Goal: Task Accomplishment & Management: Manage account settings

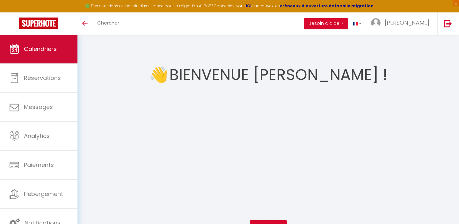
click at [48, 46] on span "Calendriers" at bounding box center [40, 49] width 33 height 8
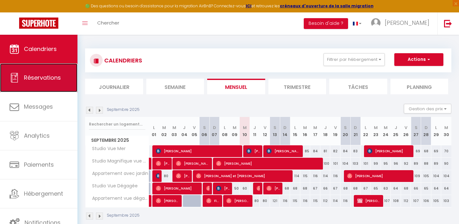
click at [42, 77] on span "Réservations" at bounding box center [42, 78] width 37 height 8
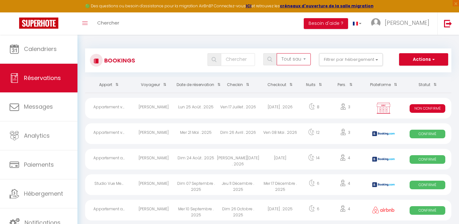
click at [303, 62] on select "Tous les statuts Annulé Confirmé Non Confirmé Tout sauf annulé No Show Request" at bounding box center [294, 59] width 34 height 12
select select "cancelled"
checkbox input "false"
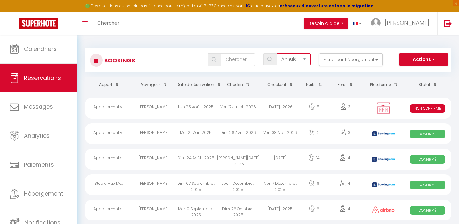
checkbox input "false"
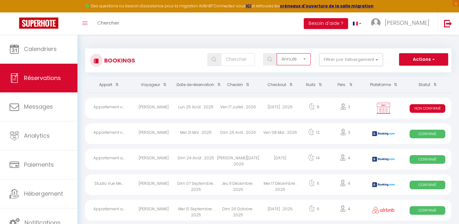
checkbox input "false"
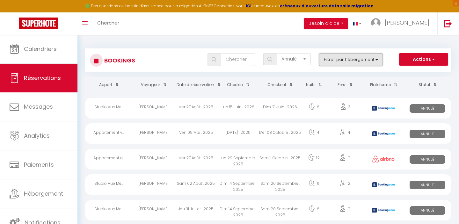
click at [330, 57] on button "Filtrer par hébergement" at bounding box center [351, 59] width 64 height 13
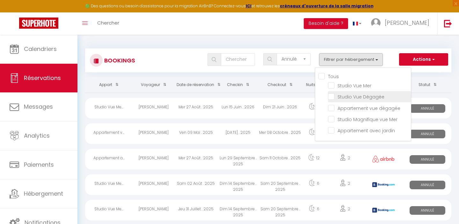
click at [329, 95] on input "Studio Vue Dégagée" at bounding box center [369, 96] width 83 height 6
checkbox input "true"
checkbox input "false"
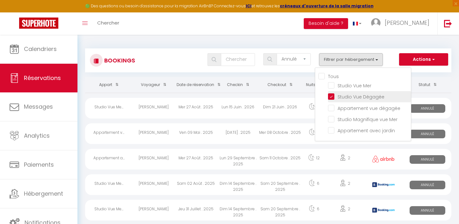
checkbox input "false"
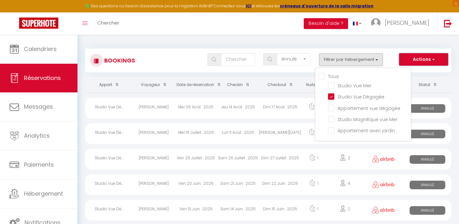
click at [408, 65] on button "Actions" at bounding box center [423, 59] width 49 height 13
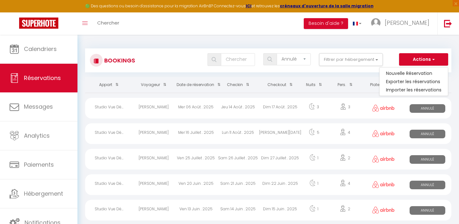
click at [388, 59] on div "Tous les statuts Annulé Confirmé Non Confirmé Tout sauf annulé No Show Request …" at bounding box center [283, 59] width 335 height 13
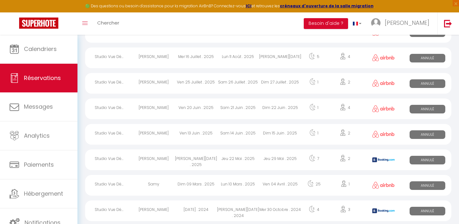
scroll to position [78, 0]
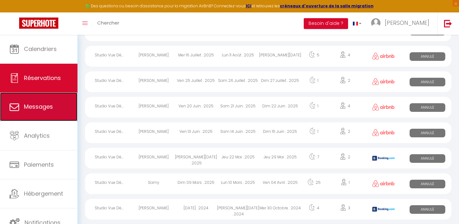
click at [34, 110] on span "Messages" at bounding box center [38, 107] width 29 height 8
select select "message"
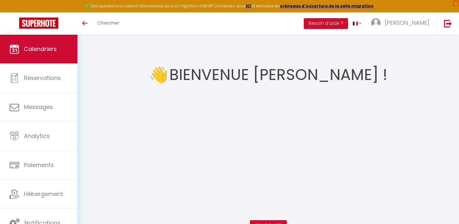
click at [49, 52] on span "Calendriers" at bounding box center [40, 49] width 33 height 8
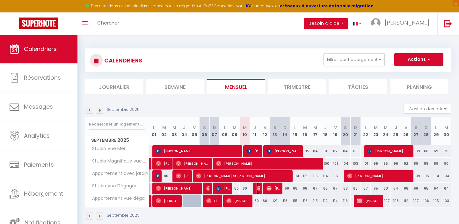
click at [258, 191] on span "[PERSON_NAME]" at bounding box center [259, 188] width 4 height 12
select select "OK"
select select "0"
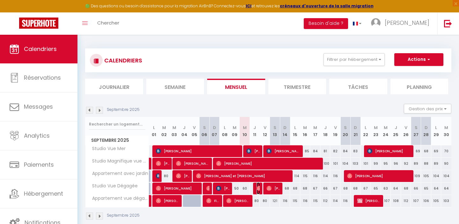
select select "1"
select select
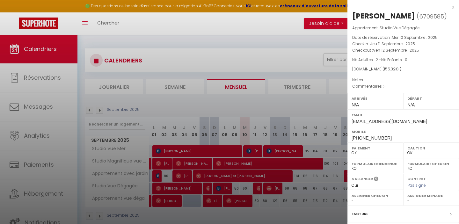
click at [258, 191] on div at bounding box center [229, 112] width 459 height 224
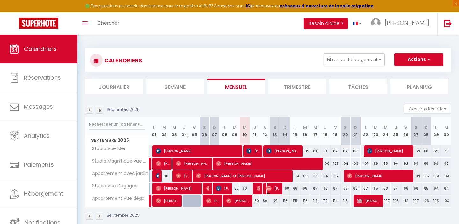
click at [273, 191] on span "[PERSON_NAME]" at bounding box center [274, 188] width 14 height 12
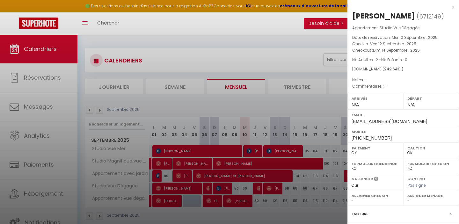
click at [273, 191] on div at bounding box center [229, 112] width 459 height 224
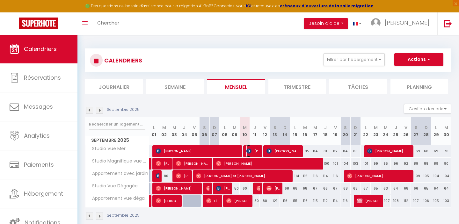
click at [256, 151] on span "[PERSON_NAME]" at bounding box center [254, 151] width 14 height 12
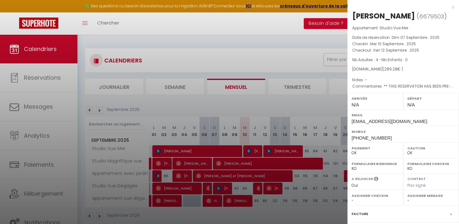
click at [256, 151] on div at bounding box center [229, 112] width 459 height 224
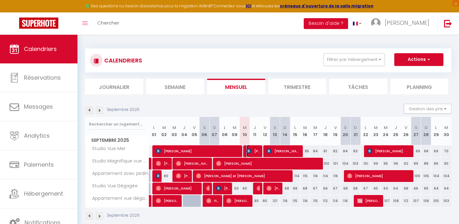
click at [251, 150] on img at bounding box center [249, 151] width 5 height 5
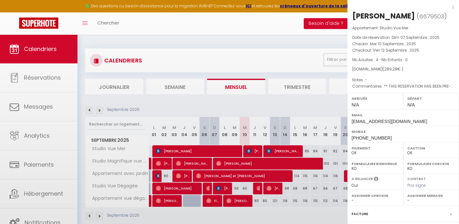
click at [251, 150] on div at bounding box center [229, 112] width 459 height 224
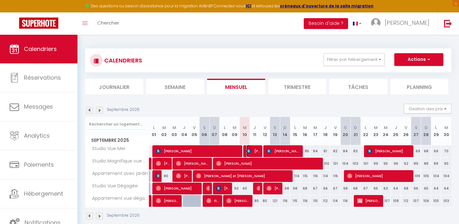
click at [251, 150] on img at bounding box center [249, 151] width 5 height 5
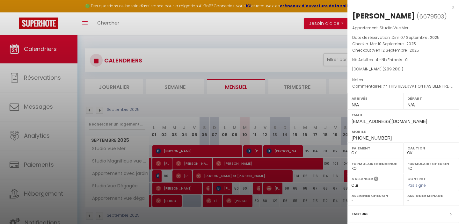
click at [251, 150] on div at bounding box center [229, 112] width 459 height 224
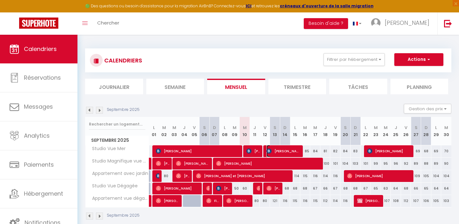
click at [279, 151] on span "[PERSON_NAME]" at bounding box center [284, 151] width 34 height 12
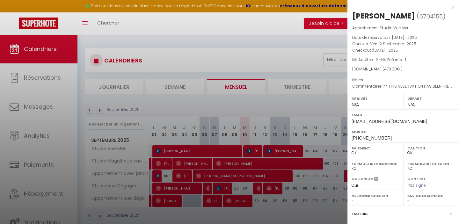
click at [279, 151] on div at bounding box center [229, 112] width 459 height 224
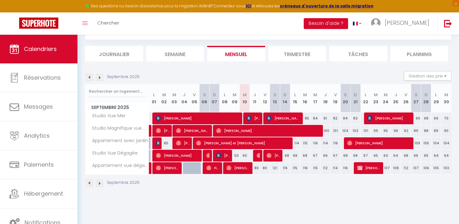
scroll to position [35, 0]
